Goal: Information Seeking & Learning: Check status

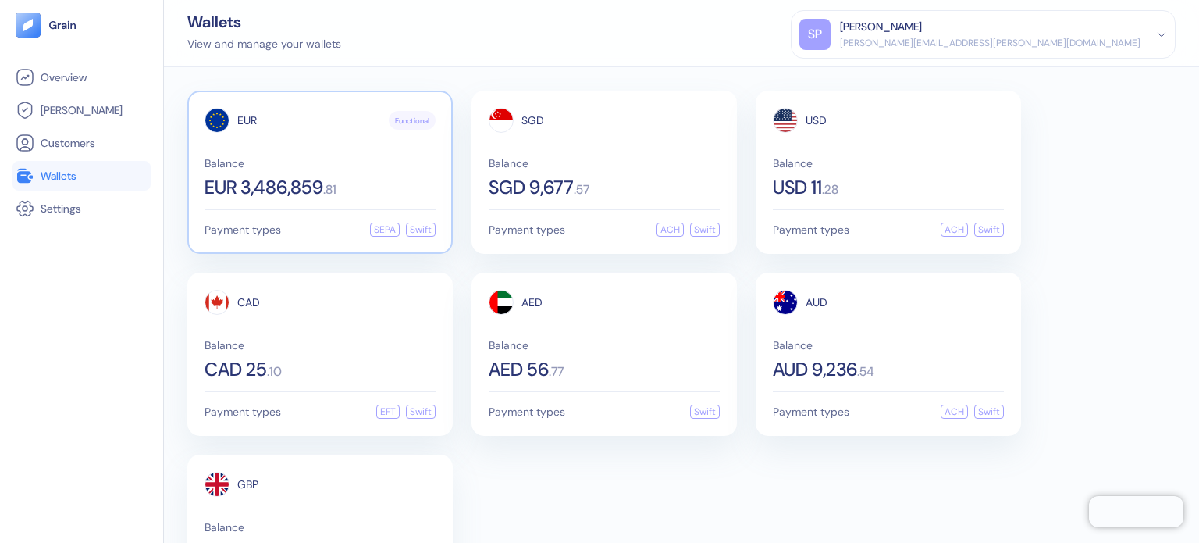
click at [325, 149] on div "EUR Functional Balance EUR 3,486,859 . 81" at bounding box center [320, 152] width 231 height 89
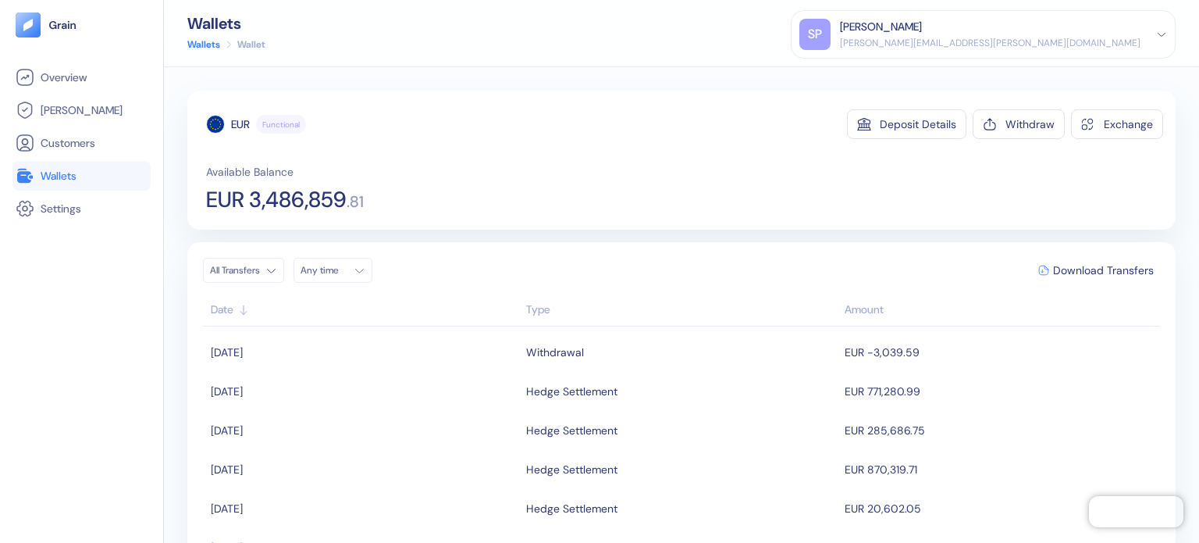
click at [89, 180] on link "Wallets" at bounding box center [82, 175] width 132 height 19
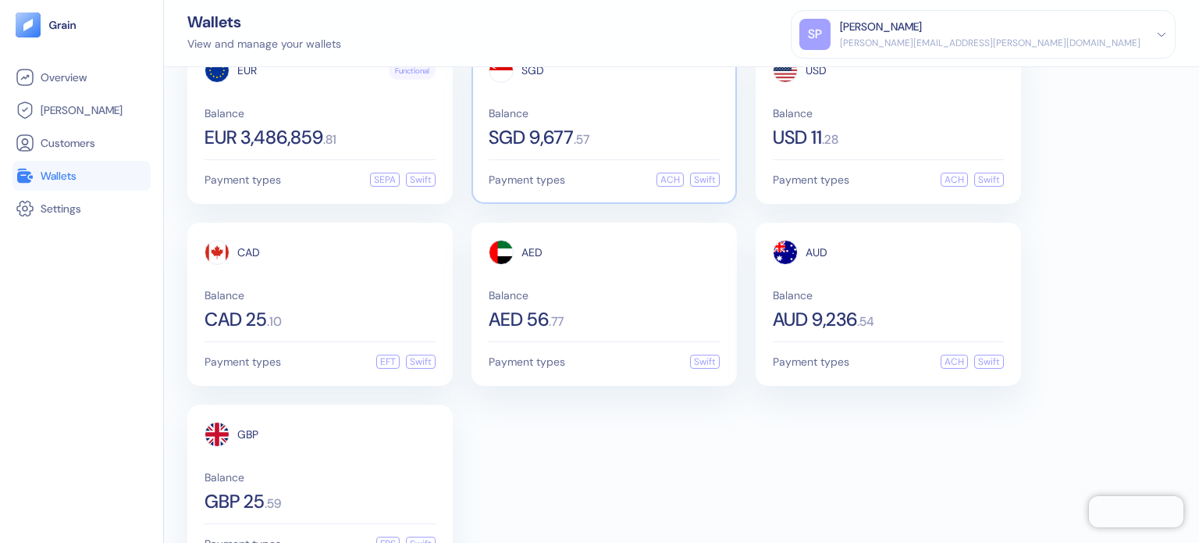
scroll to position [94, 0]
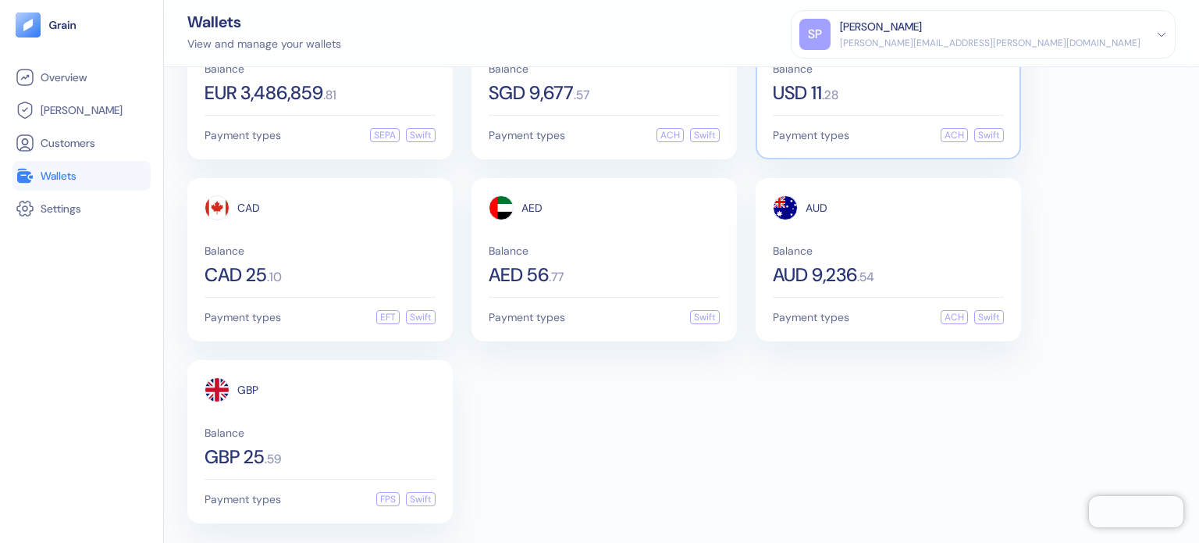
click at [833, 106] on div "USD Balance USD 11 . 28 Payment types ACH Swift" at bounding box center [888, 77] width 265 height 163
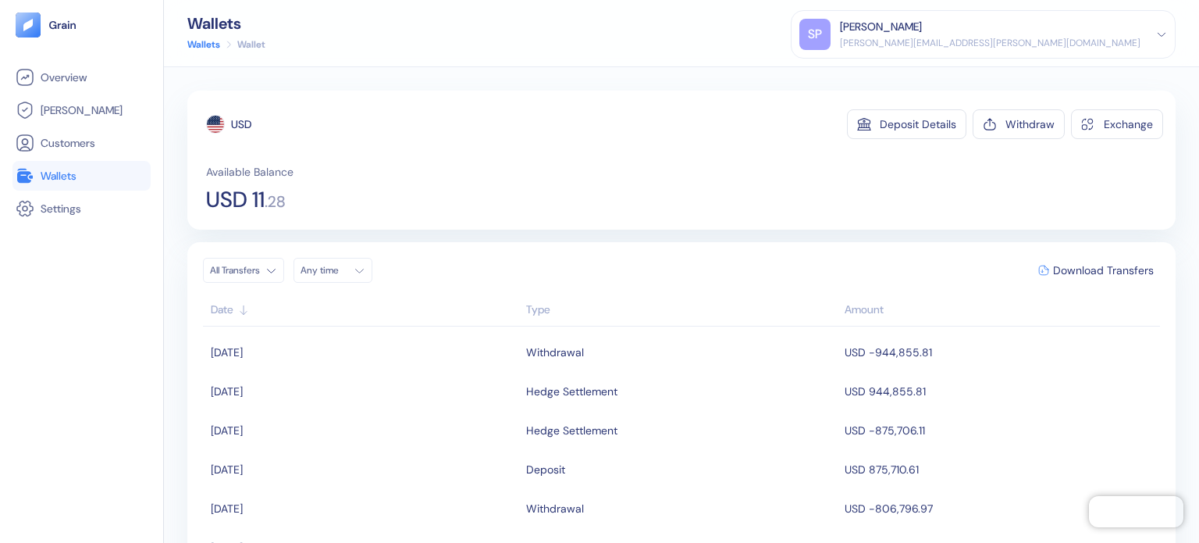
click at [666, 190] on div "Available Balance USD 11 . 28" at bounding box center [684, 187] width 957 height 47
click at [116, 174] on link "Wallets" at bounding box center [82, 175] width 132 height 19
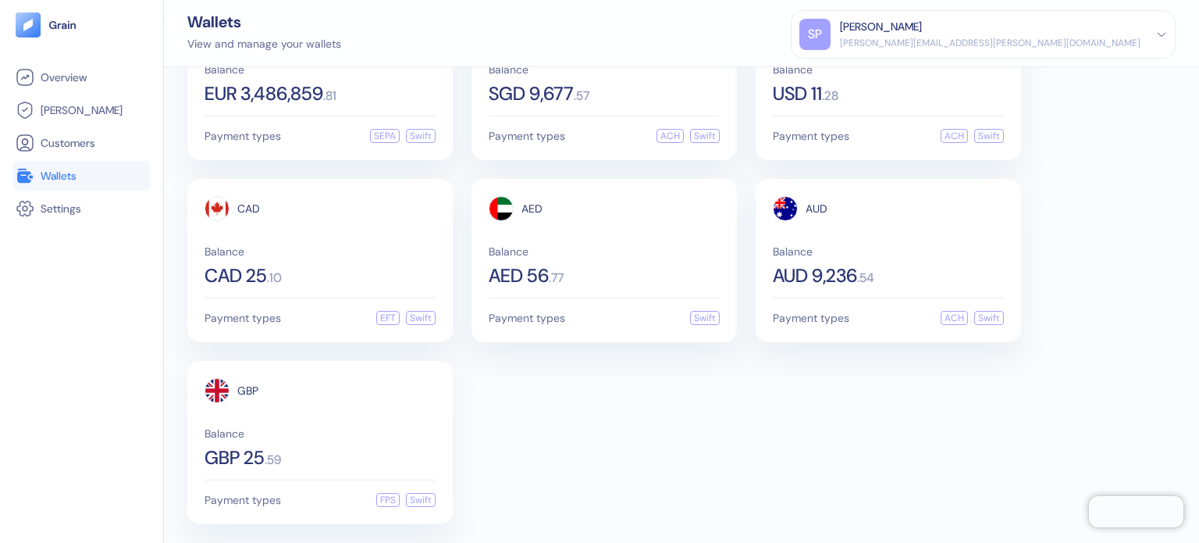
scroll to position [94, 0]
click at [875, 260] on div "Balance AUD 9,236 . 54" at bounding box center [888, 264] width 231 height 39
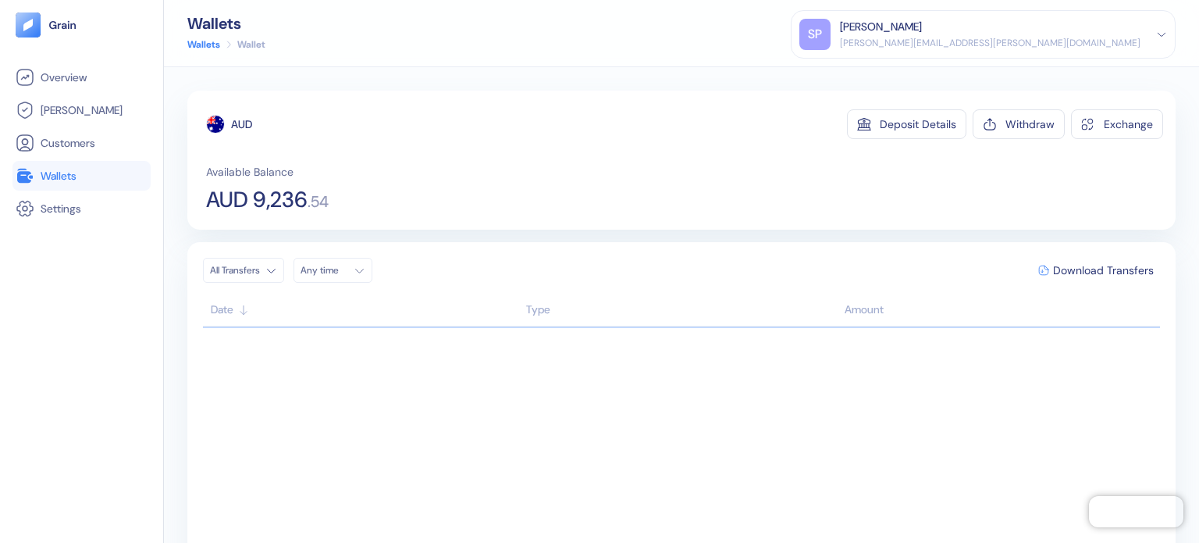
click at [112, 177] on link "Wallets" at bounding box center [82, 175] width 132 height 19
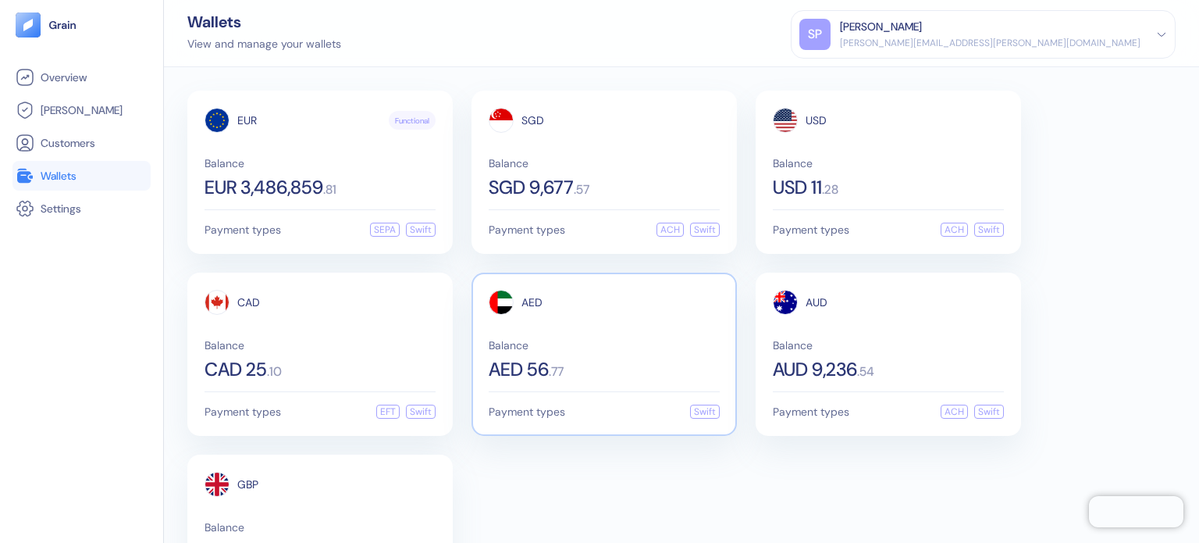
click at [598, 327] on div "AED Balance AED 56 . 77" at bounding box center [604, 334] width 231 height 89
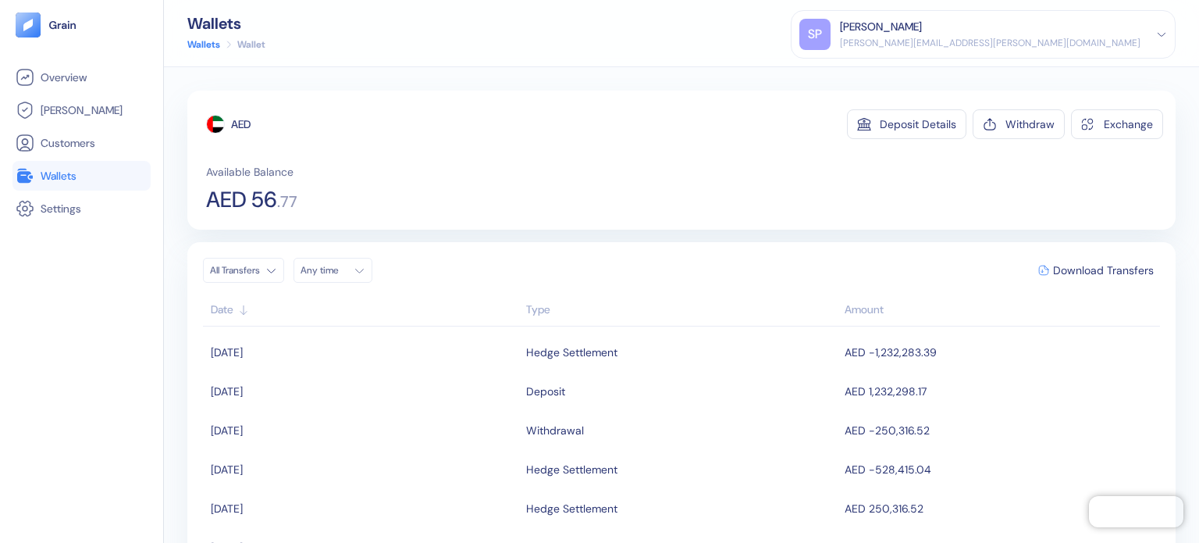
click at [69, 176] on span "Wallets" at bounding box center [59, 176] width 36 height 16
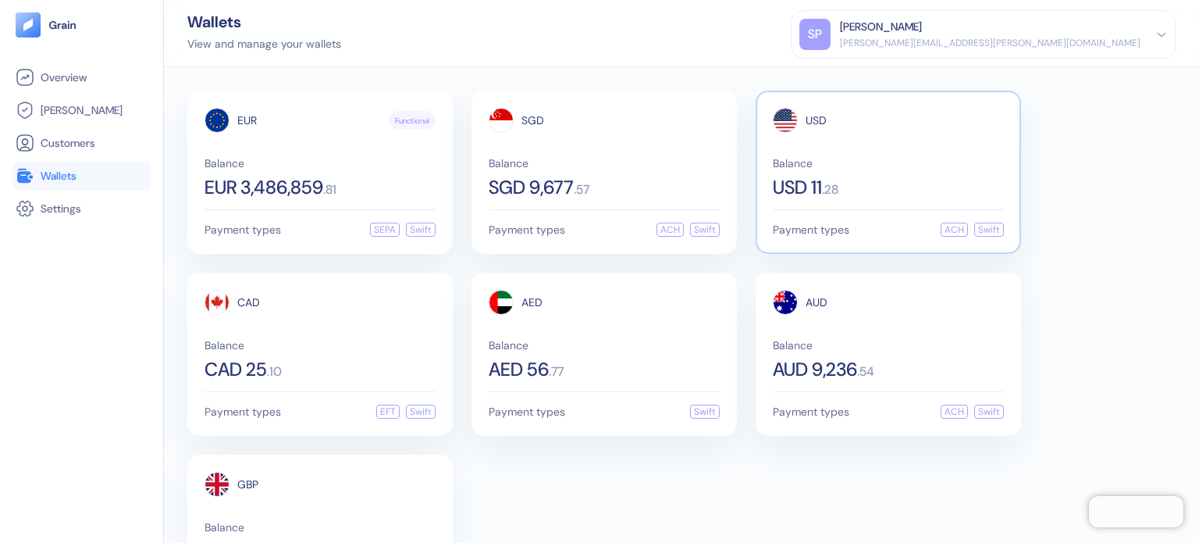
click at [909, 106] on div "USD Balance USD 11 . 28 Payment types ACH Swift" at bounding box center [888, 172] width 265 height 163
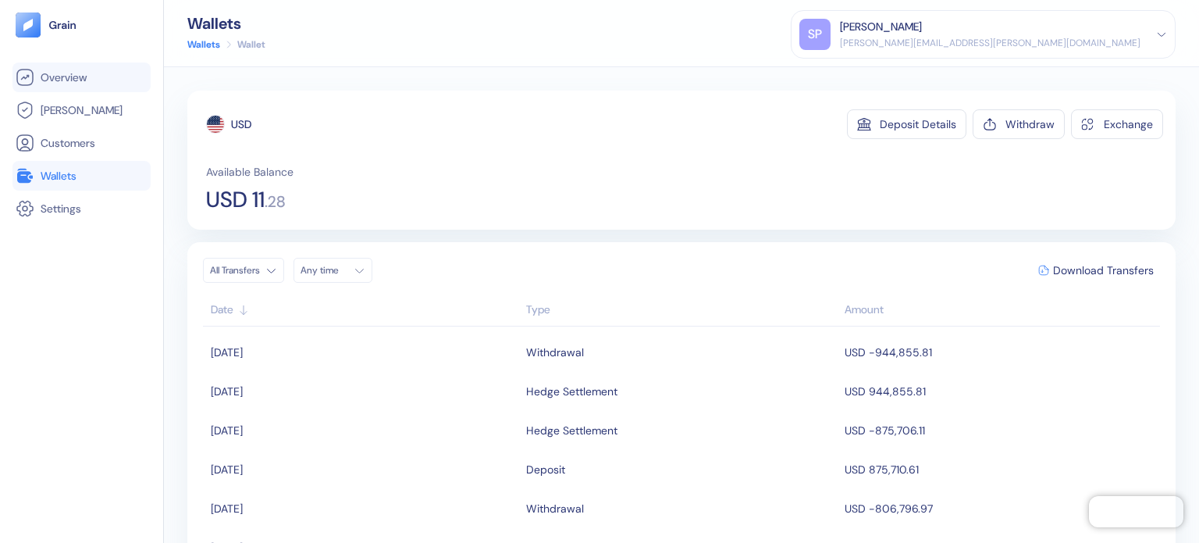
click at [72, 80] on span "Overview" at bounding box center [64, 77] width 46 height 16
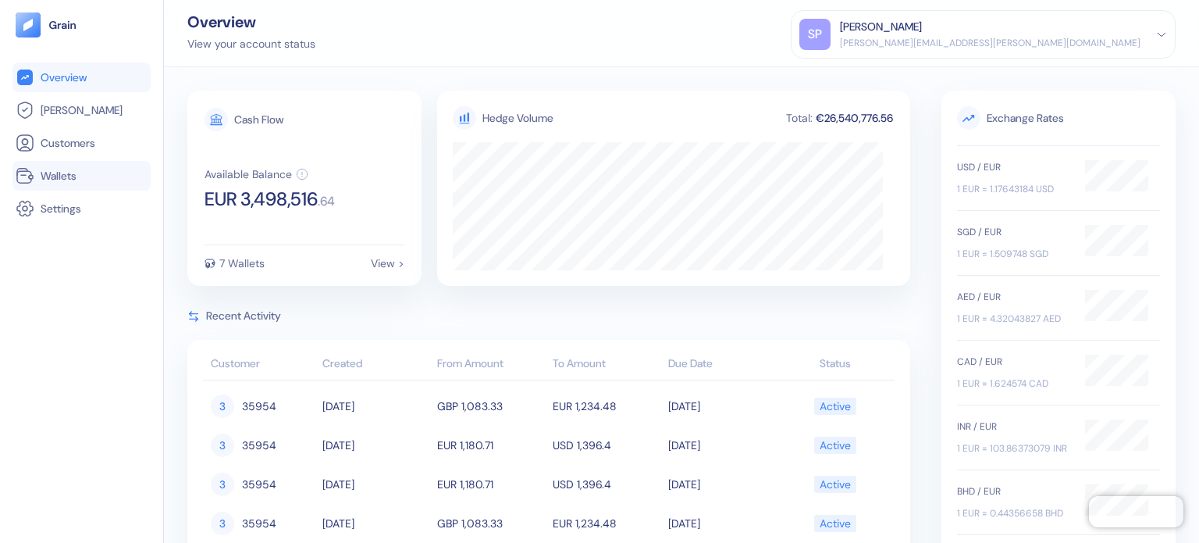
click at [69, 177] on span "Wallets" at bounding box center [59, 176] width 36 height 16
click at [576, 27] on div "Overview View your account status [PERSON_NAME] Patil [EMAIL_ADDRESS][PERSON_NA…" at bounding box center [681, 33] width 1035 height 67
drag, startPoint x: 627, startPoint y: 49, endPoint x: 544, endPoint y: 66, distance: 84.4
click at [627, 49] on div "Overview View your account status [PERSON_NAME] Patil [EMAIL_ADDRESS][PERSON_NA…" at bounding box center [681, 33] width 1035 height 67
click at [272, 46] on div "View your account status" at bounding box center [251, 44] width 128 height 16
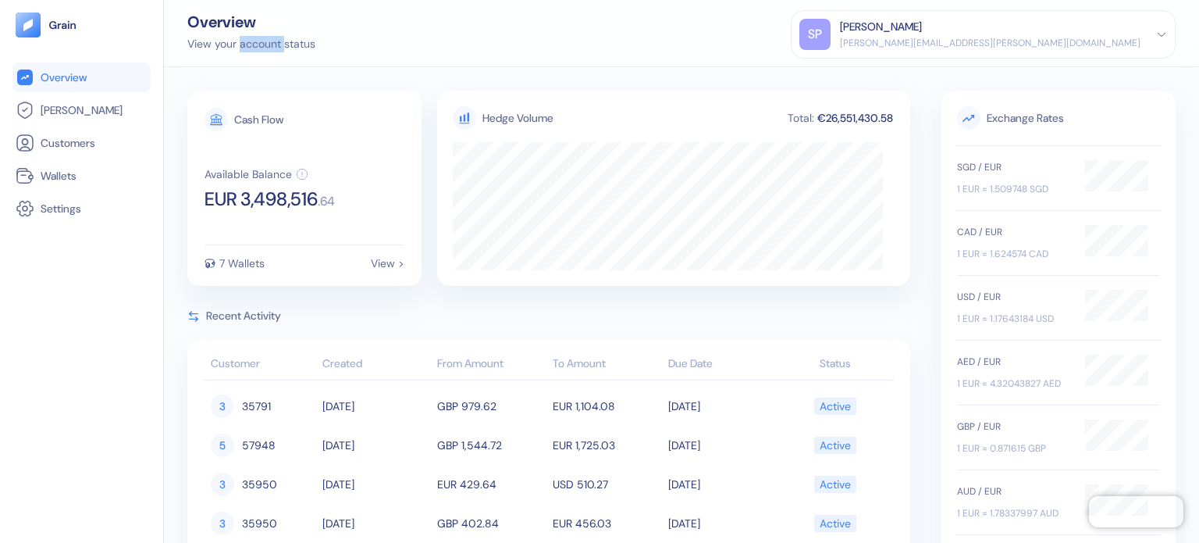
click at [272, 46] on div "View your account status" at bounding box center [251, 44] width 128 height 16
click at [358, 27] on div "Overview View your account status SP Shridatta Patil shridatta.patil@stuba.com …" at bounding box center [681, 33] width 1035 height 67
click at [532, 61] on div "Overview View your account status SP Shridatta Patil shridatta.patil@stuba.com …" at bounding box center [681, 33] width 1035 height 67
click at [66, 178] on span "Wallets" at bounding box center [59, 176] width 36 height 16
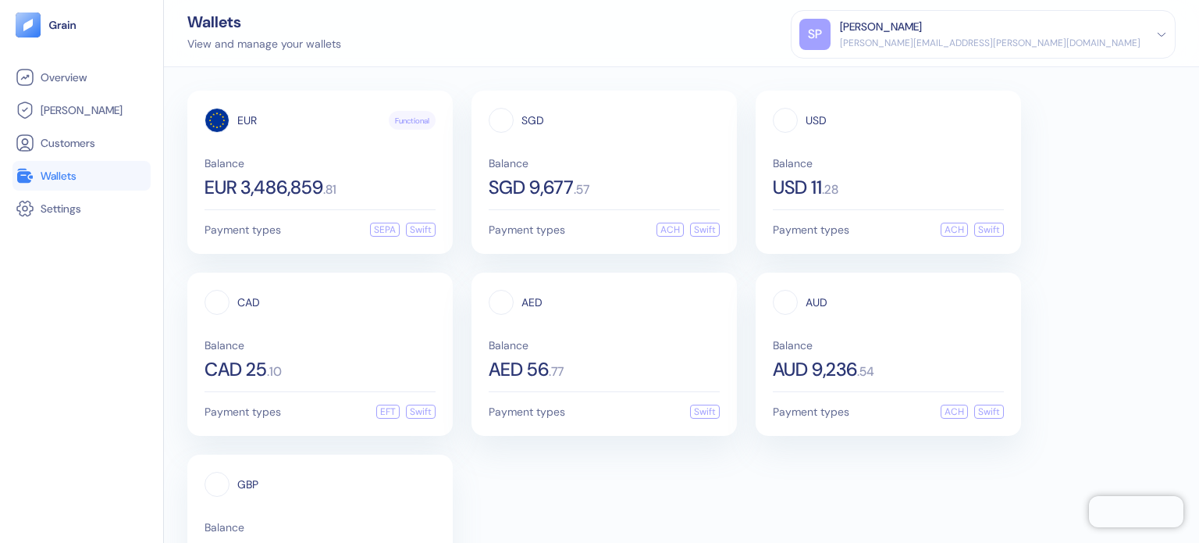
scroll to position [94, 0]
